Goal: Task Accomplishment & Management: Manage account settings

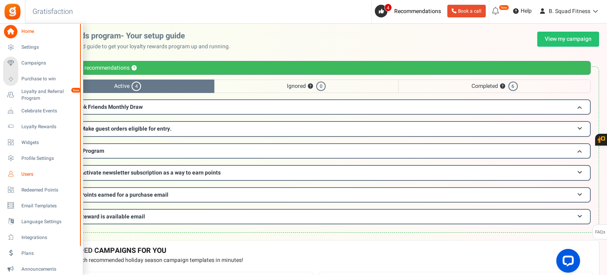
click at [19, 172] on link "Users" at bounding box center [41, 174] width 76 height 13
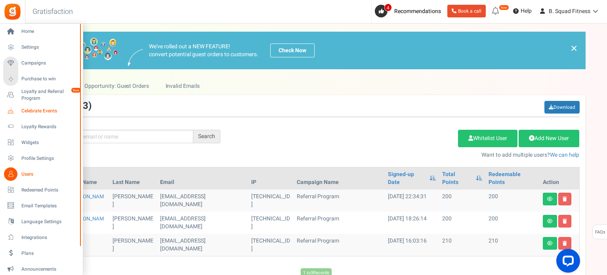
click at [40, 108] on span "Celebrate Events" at bounding box center [48, 111] width 55 height 7
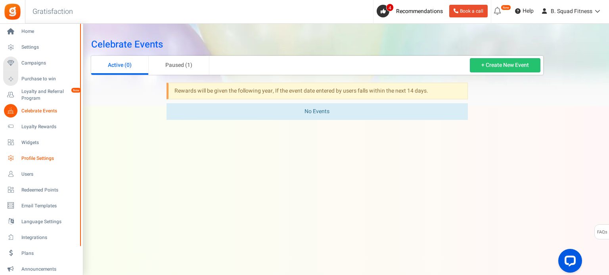
click at [41, 155] on span "Profile Settings" at bounding box center [48, 158] width 55 height 7
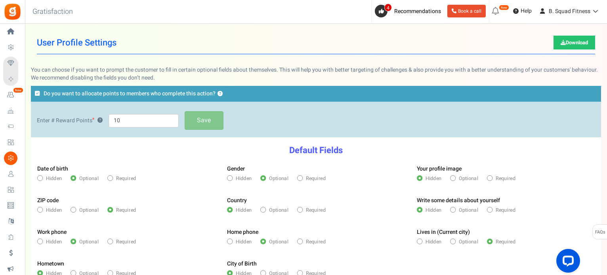
click at [38, 92] on icon at bounding box center [37, 94] width 5 height 6
click at [0, 0] on input "Do you want to allocate points to members who complete this action? ?" at bounding box center [0, 0] width 0 height 0
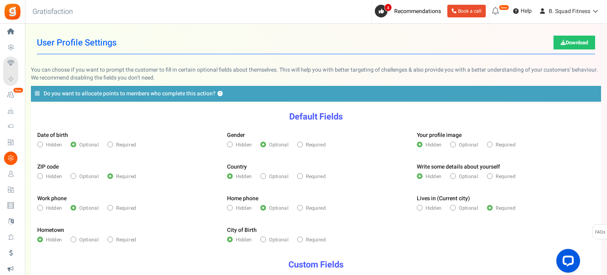
click at [38, 92] on icon at bounding box center [37, 94] width 5 height 6
click at [0, 0] on input "Do you want to allocate points to members who complete this action? ?" at bounding box center [0, 0] width 0 height 0
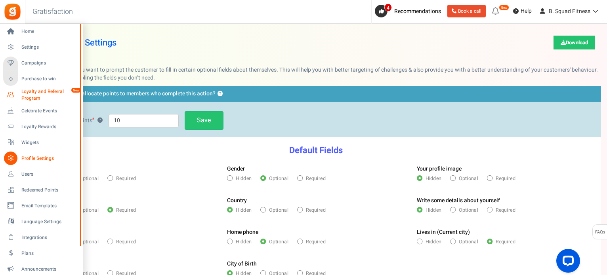
click at [25, 97] on span "Loyalty and Referral Program" at bounding box center [50, 94] width 58 height 13
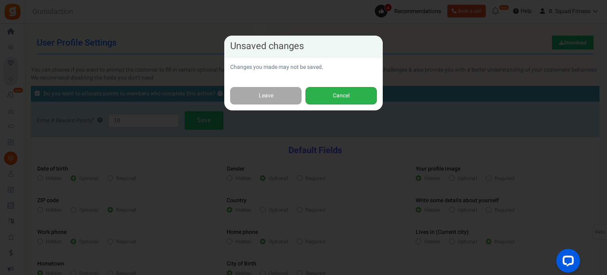
click at [337, 92] on button "Cancel" at bounding box center [340, 96] width 71 height 18
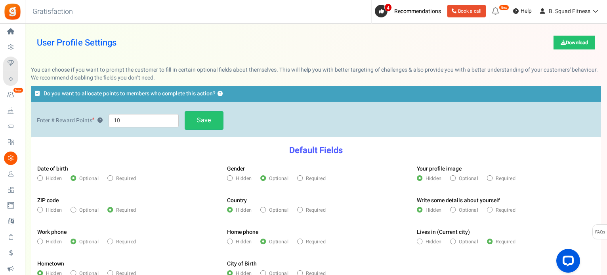
scroll to position [143, 0]
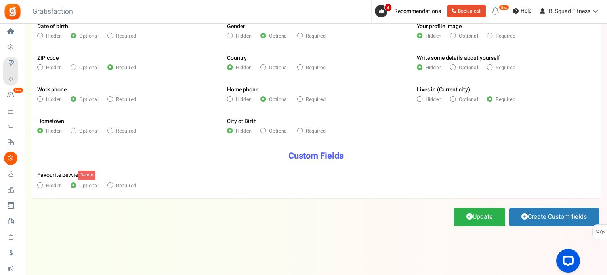
click at [476, 214] on link "Update" at bounding box center [479, 217] width 51 height 19
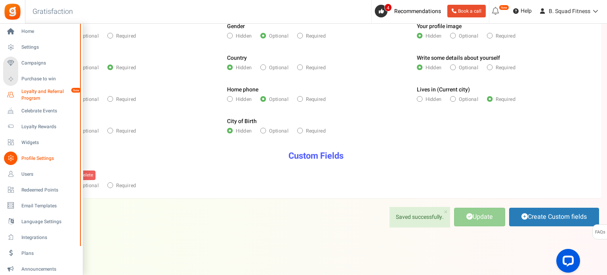
click at [35, 92] on span "Loyalty and Referral Program" at bounding box center [50, 94] width 58 height 13
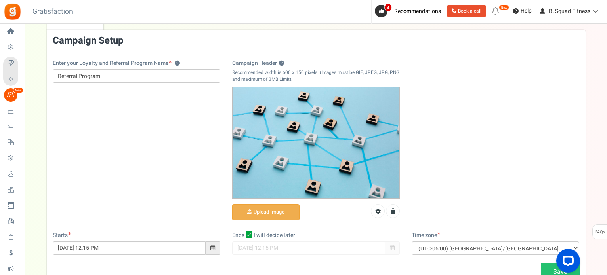
scroll to position [106, 0]
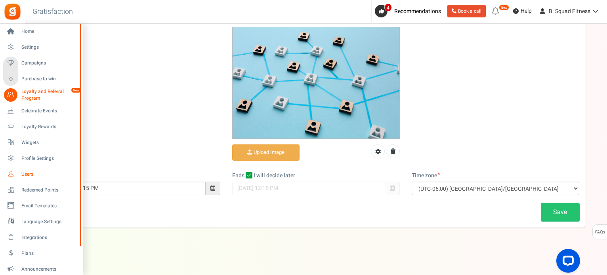
click at [25, 174] on span "Users" at bounding box center [48, 174] width 55 height 7
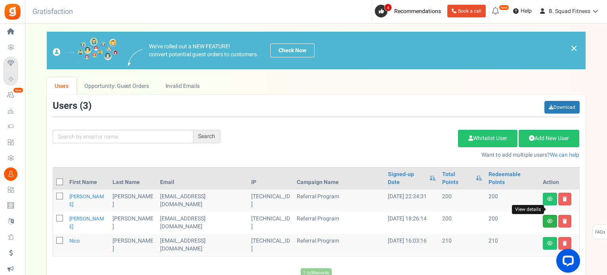
click at [548, 219] on icon at bounding box center [550, 221] width 6 height 5
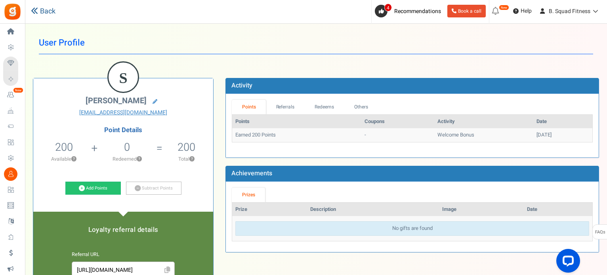
click at [42, 10] on link "Back" at bounding box center [43, 11] width 25 height 10
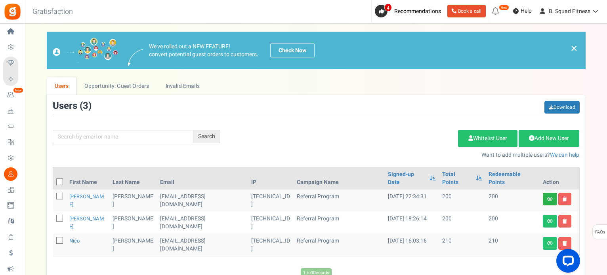
click at [547, 193] on link at bounding box center [550, 199] width 14 height 13
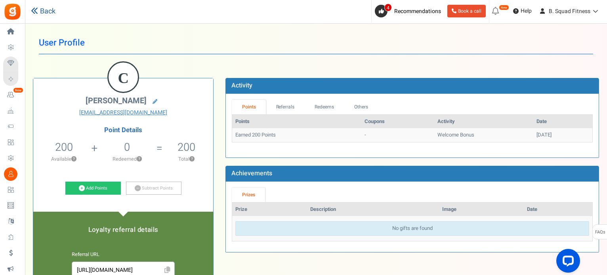
click at [49, 10] on link "Back" at bounding box center [43, 11] width 25 height 10
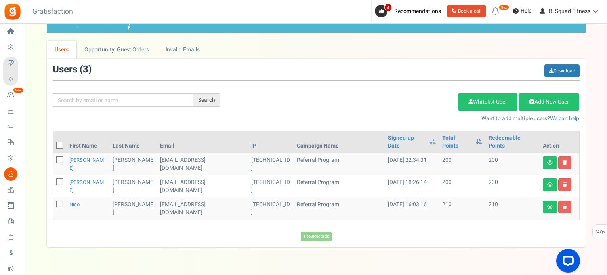
scroll to position [38, 0]
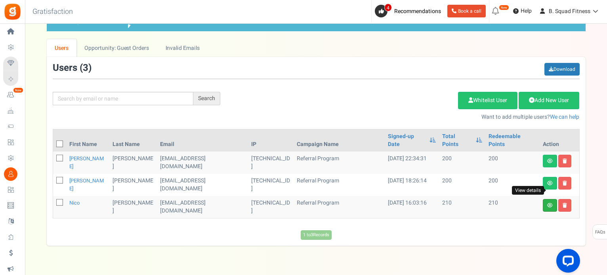
click at [551, 203] on icon at bounding box center [550, 205] width 6 height 5
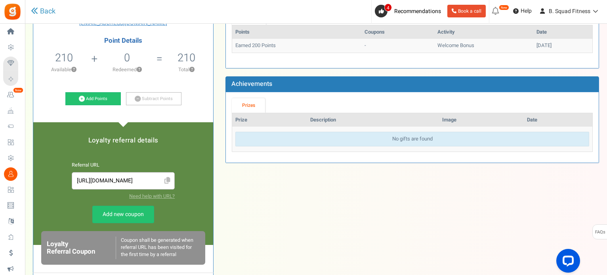
scroll to position [89, 0]
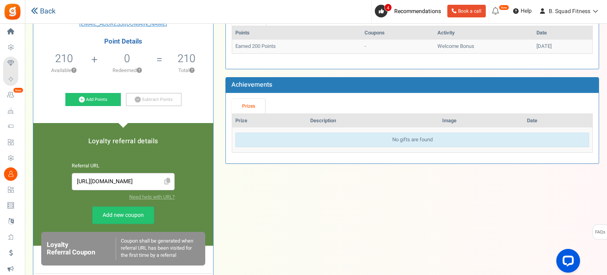
click at [44, 11] on link "Back" at bounding box center [43, 11] width 25 height 10
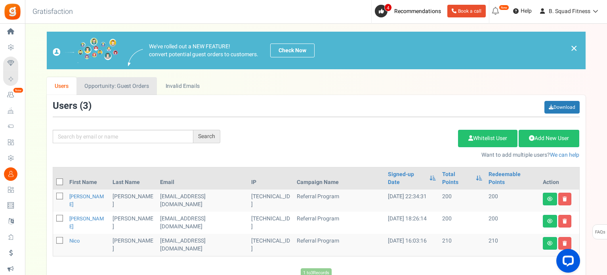
click at [129, 83] on link "Opportunity: Guest Orders" at bounding box center [116, 86] width 80 height 18
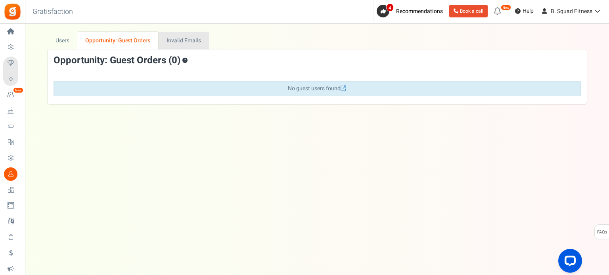
click at [180, 39] on link "Invalid Emails" at bounding box center [183, 41] width 50 height 18
